Goal: Find specific page/section

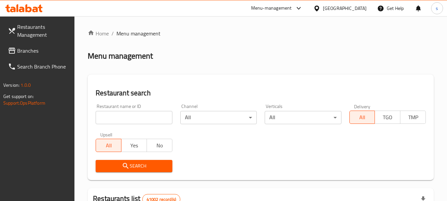
click at [48, 54] on span "Branches" at bounding box center [43, 51] width 52 height 8
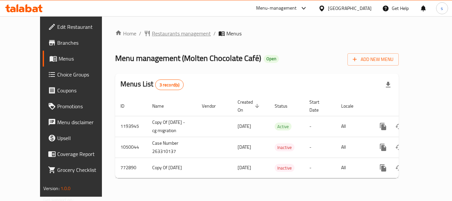
click at [153, 33] on span "Restaurants management" at bounding box center [181, 33] width 59 height 8
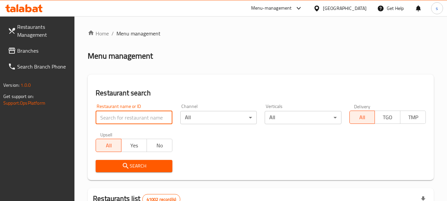
click at [124, 117] on input "search" at bounding box center [134, 117] width 76 height 13
paste input "26541"
type input "26541"
click button "Search" at bounding box center [134, 166] width 76 height 12
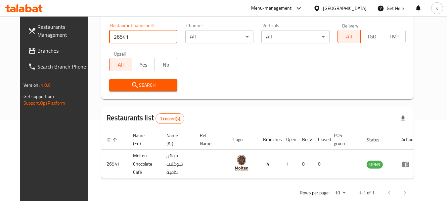
scroll to position [89, 0]
